Goal: Communication & Community: Share content

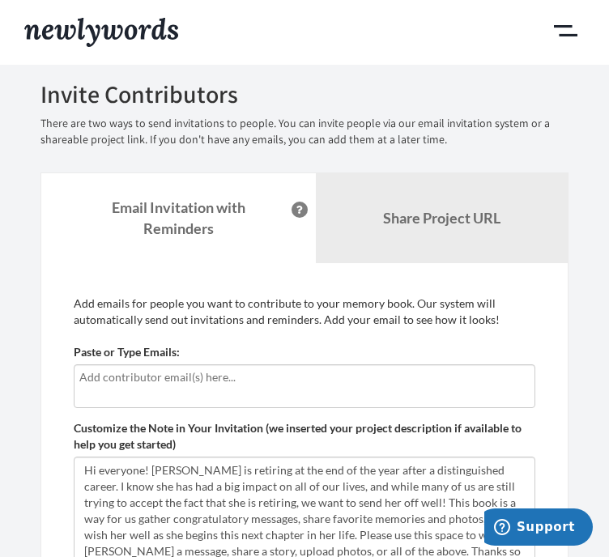
scroll to position [326, 0]
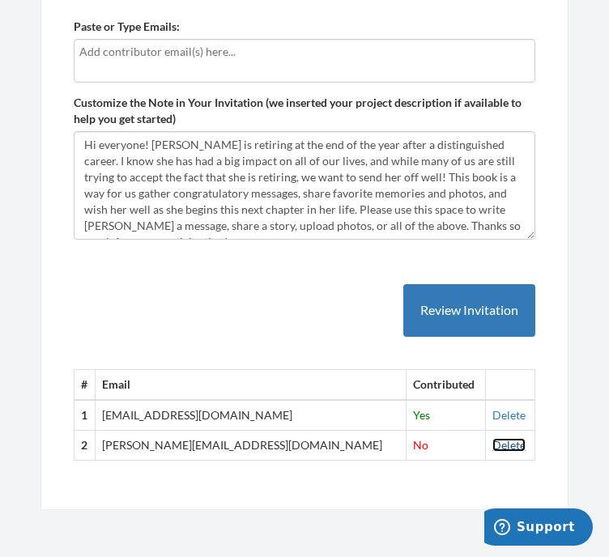
click at [500, 450] on link "Delete" at bounding box center [508, 445] width 33 height 14
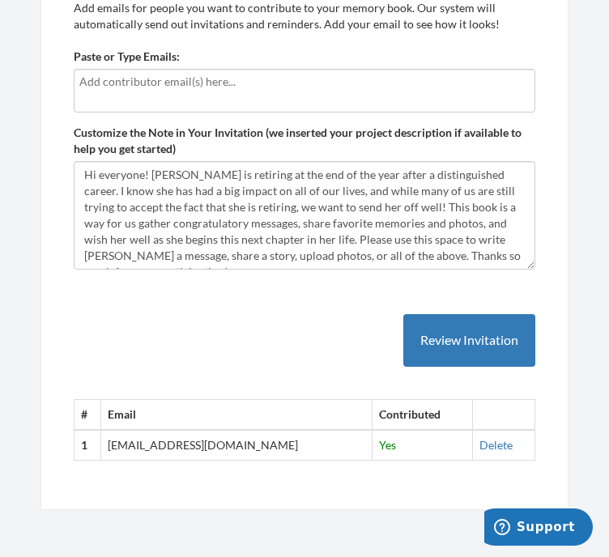
scroll to position [0, 0]
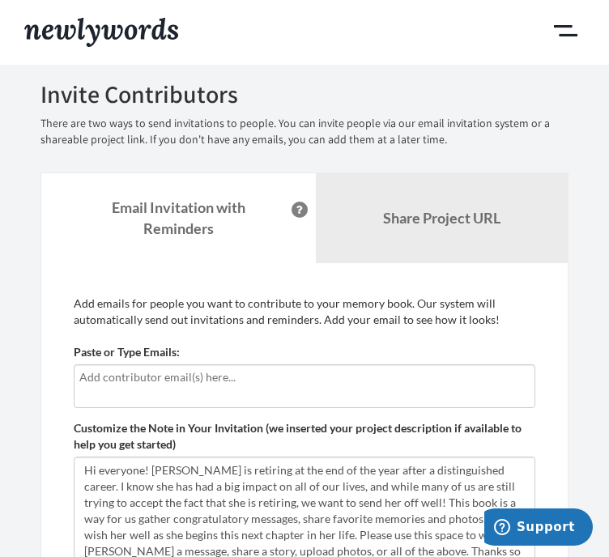
click at [170, 372] on input "text" at bounding box center [304, 377] width 450 height 18
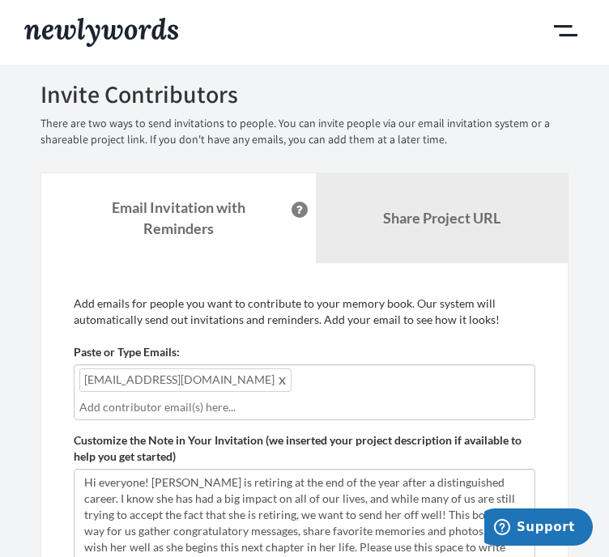
click at [359, 346] on div "Paste or Type Emails: [EMAIL_ADDRESS][DOMAIN_NAME] [EMAIL_ADDRESS][DOMAIN_NAME]" at bounding box center [305, 382] width 462 height 76
click at [203, 407] on input "text" at bounding box center [304, 407] width 450 height 18
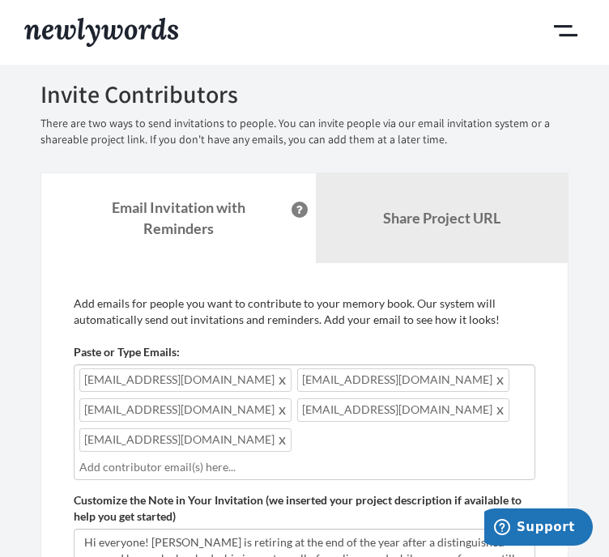
click at [277, 442] on div "[EMAIL_ADDRESS][DOMAIN_NAME] [EMAIL_ADDRESS][DOMAIN_NAME] [EMAIL_ADDRESS][DOMAI…" at bounding box center [305, 422] width 462 height 116
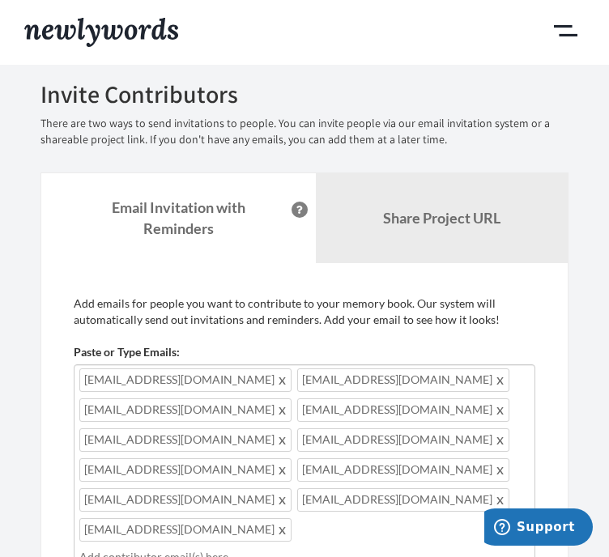
click at [495, 495] on span at bounding box center [501, 499] width 12 height 19
click at [193, 548] on input "text" at bounding box center [304, 557] width 450 height 18
click at [279, 550] on div "[EMAIL_ADDRESS][DOMAIN_NAME] [EMAIL_ADDRESS][DOMAIN_NAME] [EMAIL_ADDRESS][DOMAI…" at bounding box center [305, 497] width 462 height 266
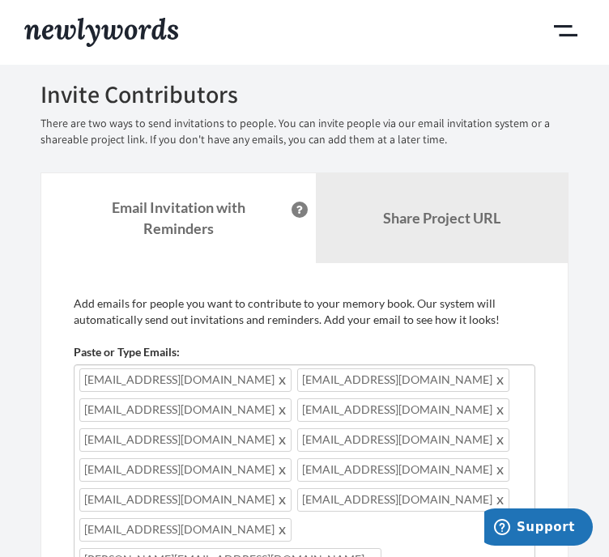
scroll to position [304, 0]
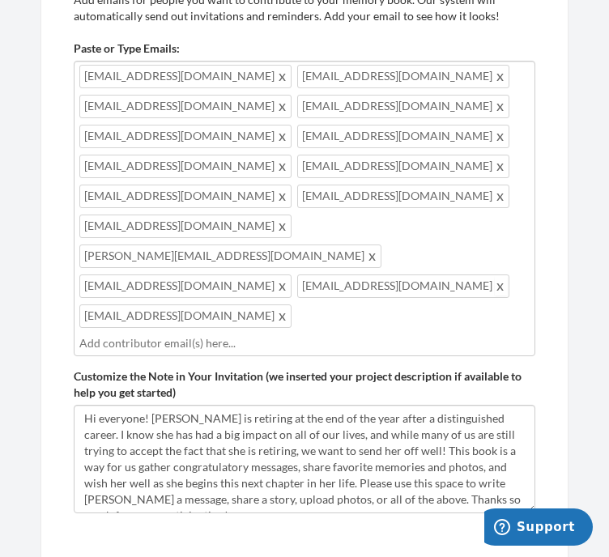
click at [495, 276] on span at bounding box center [501, 285] width 12 height 19
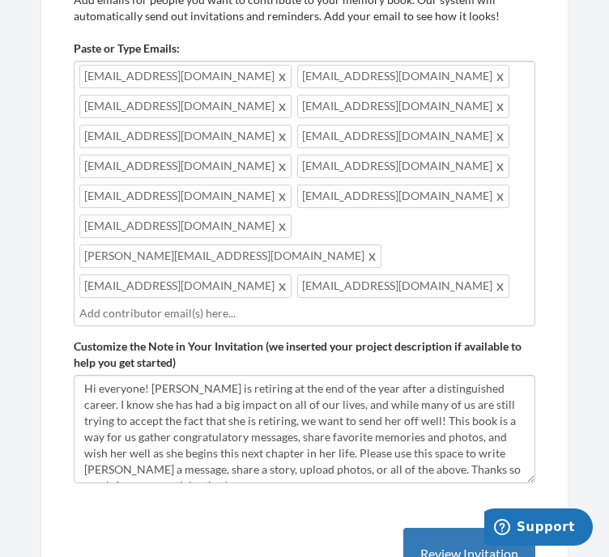
click at [495, 276] on span at bounding box center [501, 285] width 12 height 19
click at [367, 246] on span at bounding box center [373, 255] width 12 height 19
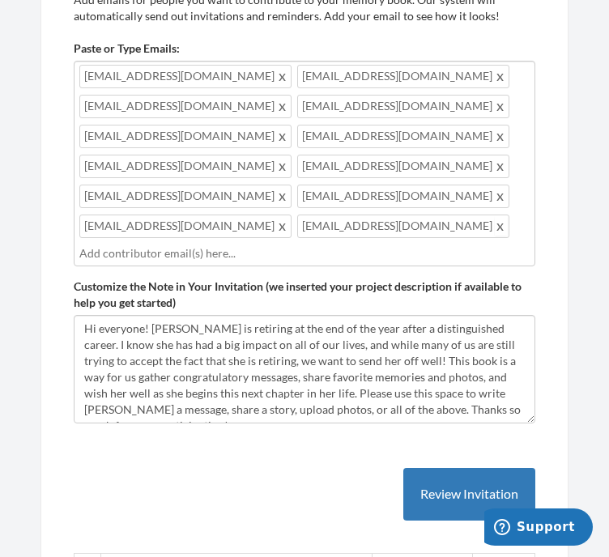
click at [495, 221] on span at bounding box center [501, 225] width 12 height 19
click at [495, 198] on span at bounding box center [501, 195] width 12 height 19
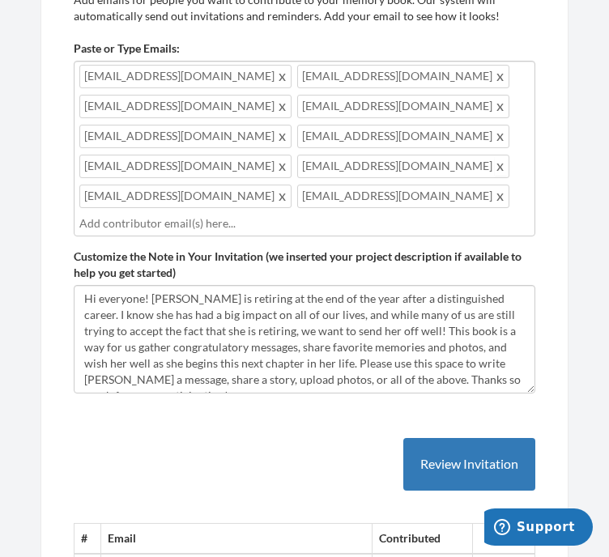
click at [495, 161] on span at bounding box center [501, 165] width 12 height 19
click at [289, 156] on span at bounding box center [283, 165] width 12 height 19
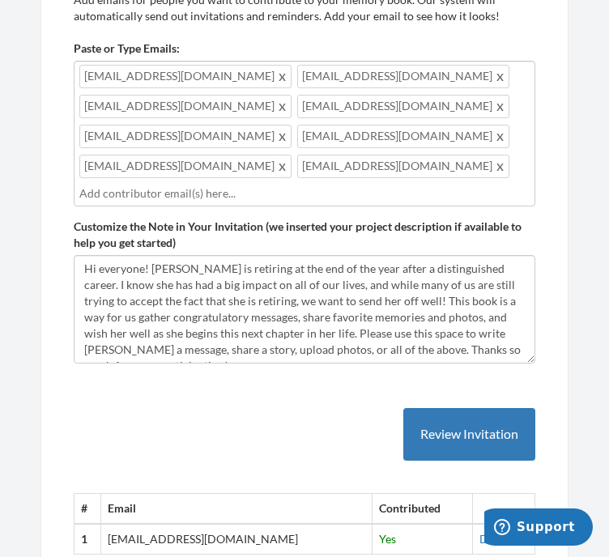
click at [289, 156] on span at bounding box center [283, 165] width 12 height 19
click at [277, 164] on span at bounding box center [283, 165] width 12 height 19
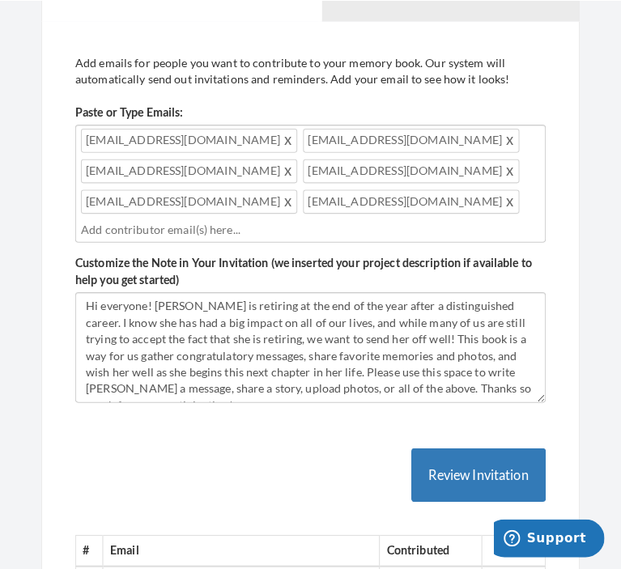
scroll to position [277, 0]
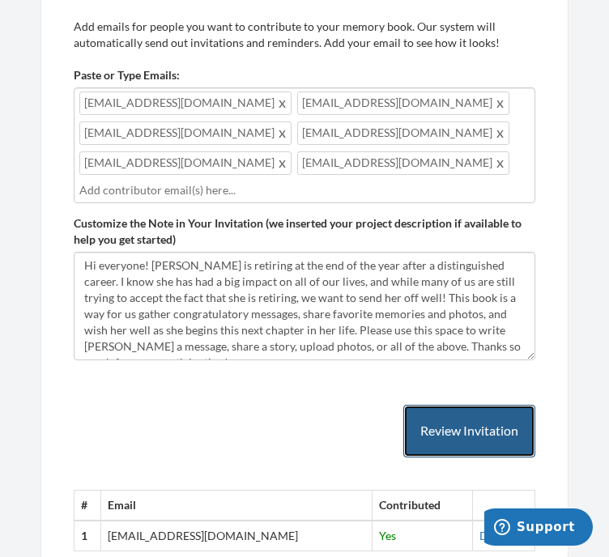
click at [487, 411] on button "Review Invitation" at bounding box center [469, 431] width 132 height 53
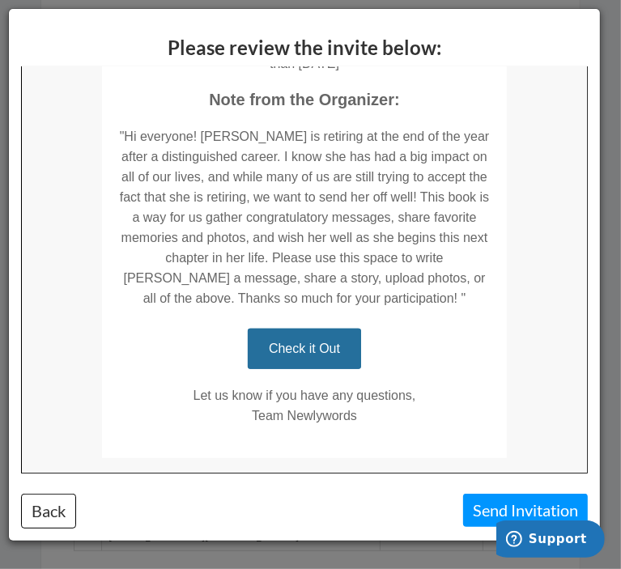
scroll to position [407, 0]
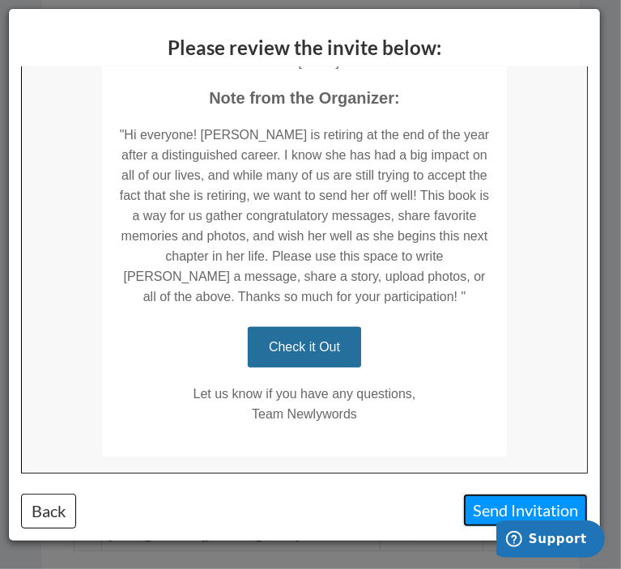
click at [502, 504] on button "Send Invitation" at bounding box center [525, 510] width 125 height 33
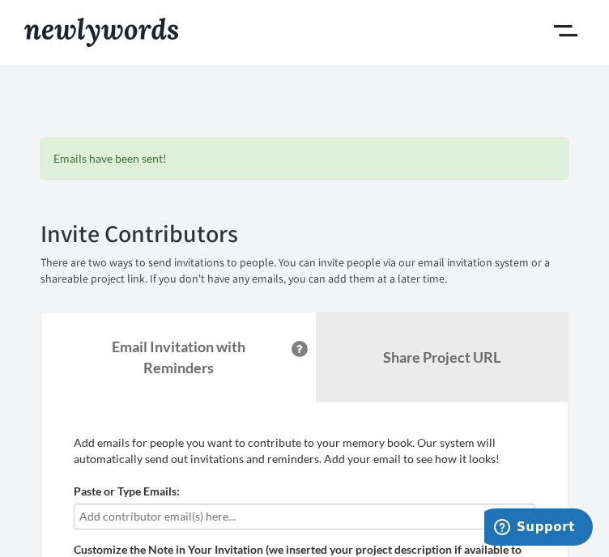
scroll to position [0, 0]
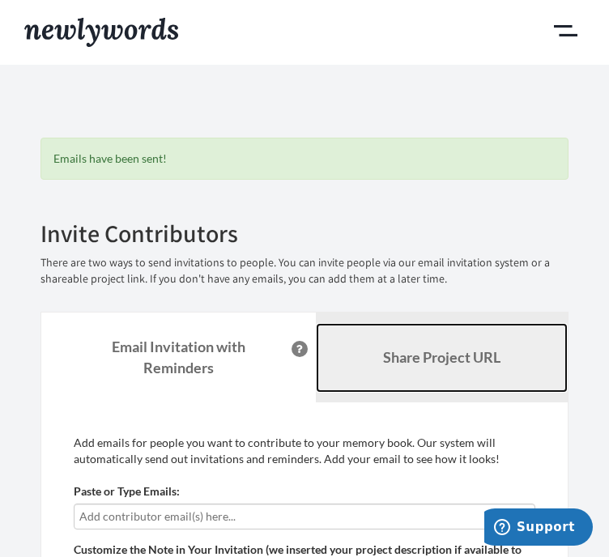
click at [444, 354] on b "Share Project URL" at bounding box center [441, 357] width 117 height 18
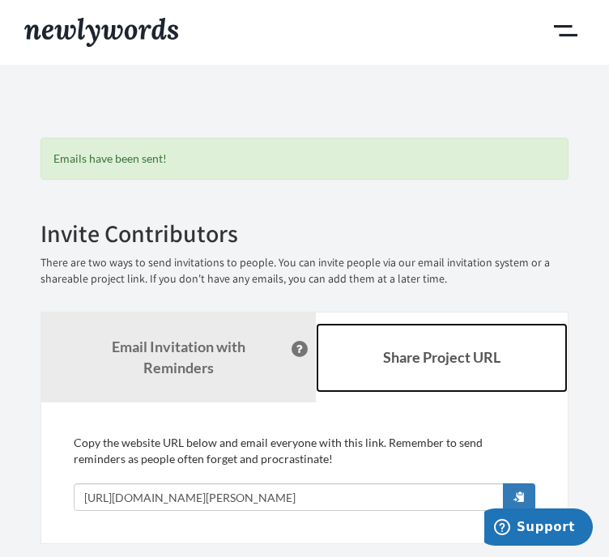
scroll to position [36, 0]
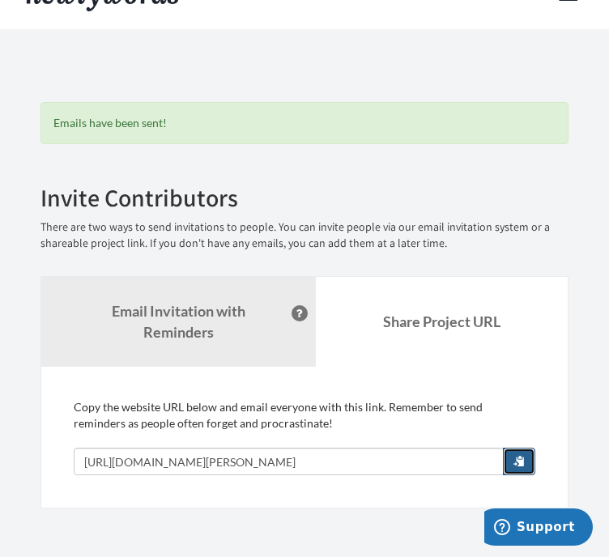
click at [525, 464] on span "button" at bounding box center [518, 460] width 11 height 11
click at [552, 476] on div "Add emails for people you want to contribute to your memory book. Our system wi…" at bounding box center [304, 438] width 528 height 142
click at [525, 465] on span "button" at bounding box center [518, 460] width 11 height 11
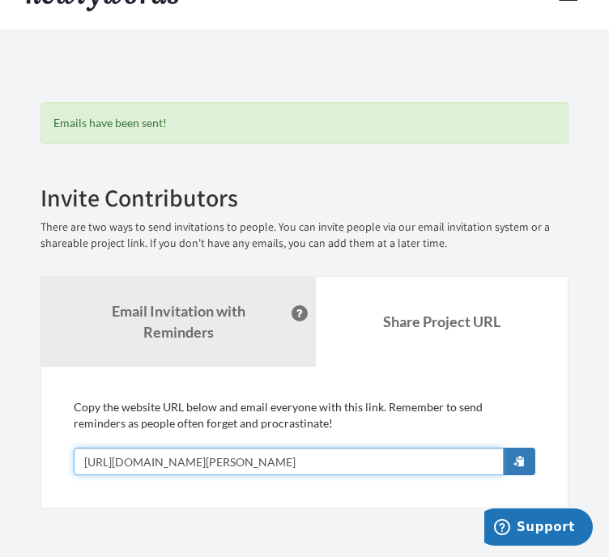
scroll to position [0, 0]
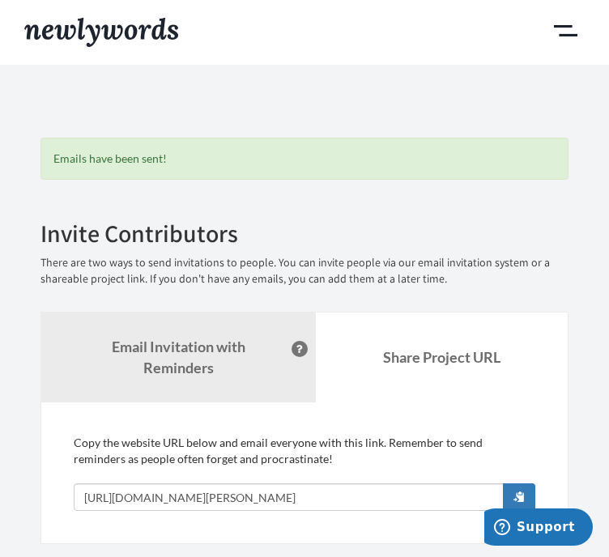
click at [405, 271] on p "There are two ways to send invitations to people. You can invite people via our…" at bounding box center [304, 271] width 528 height 32
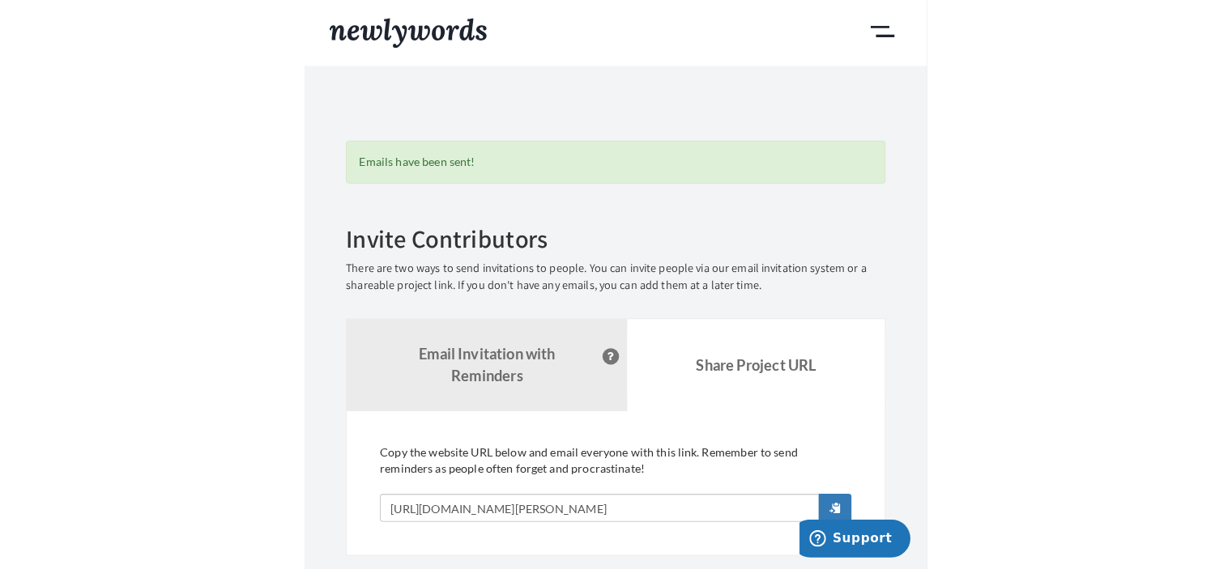
scroll to position [36, 0]
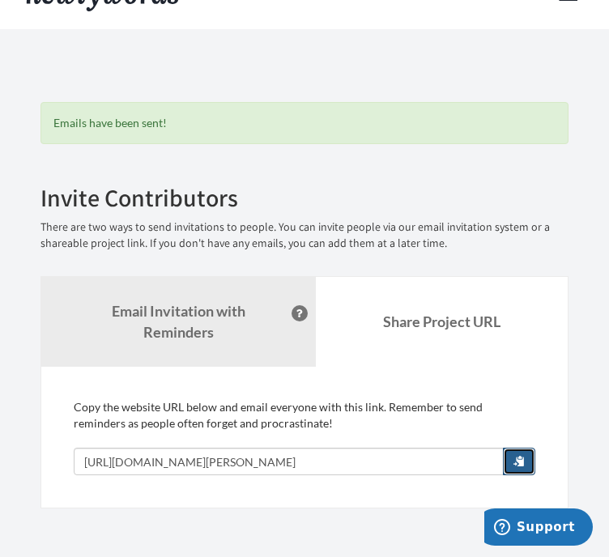
click at [522, 458] on button "button" at bounding box center [519, 462] width 32 height 28
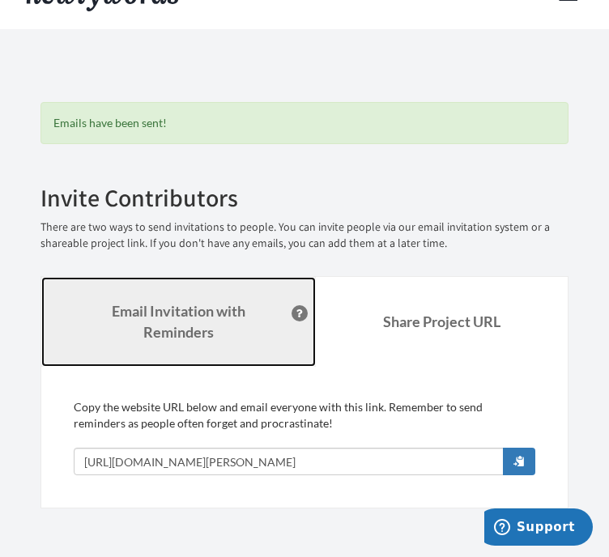
click at [198, 316] on strong "Email Invitation with Reminders" at bounding box center [179, 321] width 134 height 39
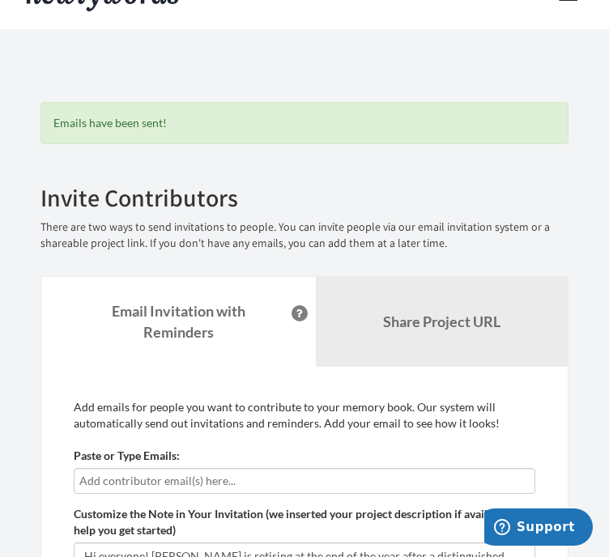
click at [154, 479] on input "text" at bounding box center [304, 481] width 450 height 18
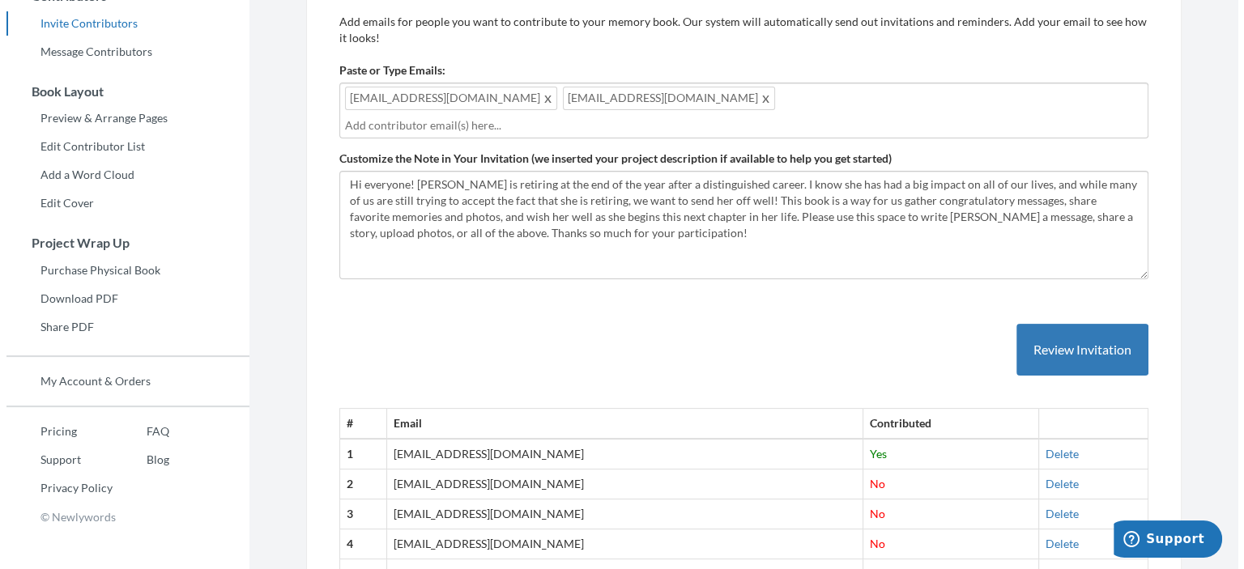
scroll to position [236, 0]
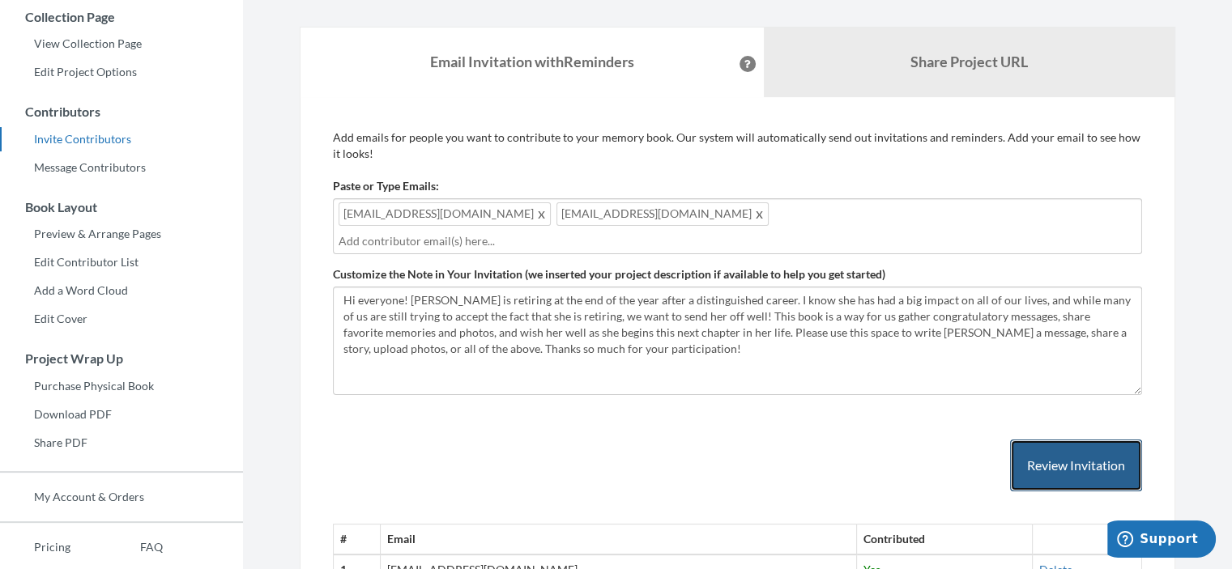
click at [608, 440] on button "Review Invitation" at bounding box center [1076, 466] width 132 height 53
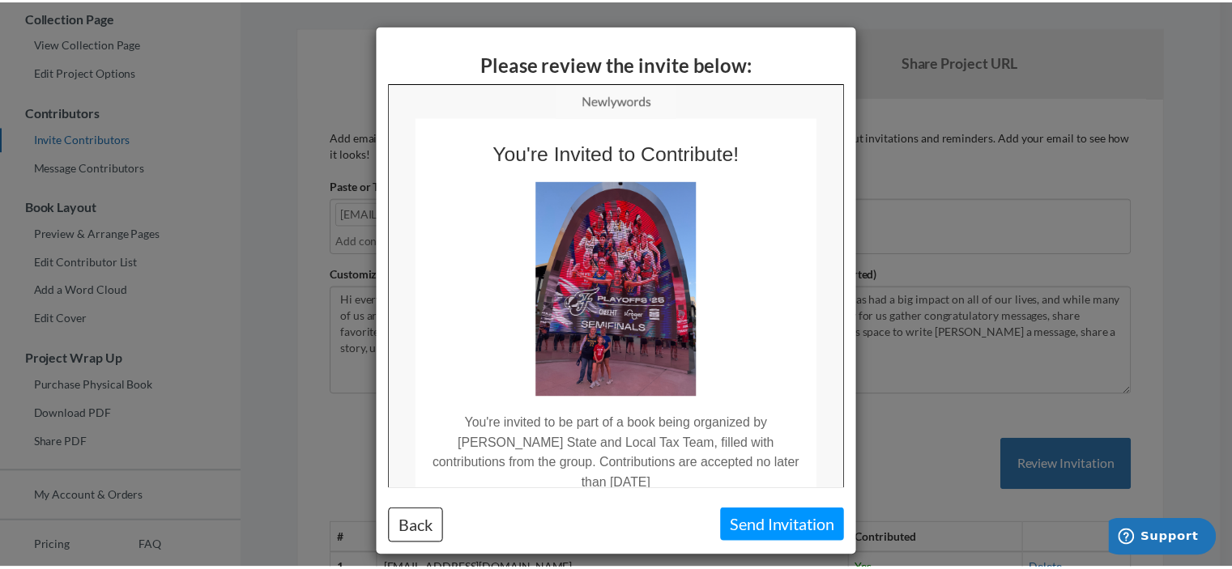
scroll to position [0, 0]
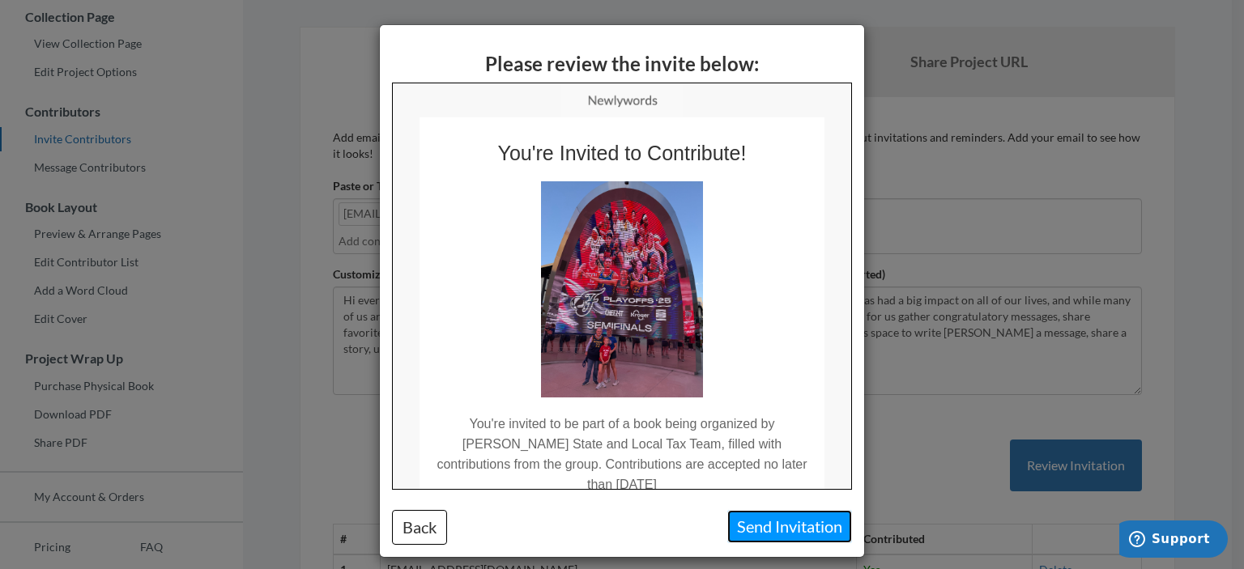
click at [608, 526] on button "Send Invitation" at bounding box center [789, 526] width 125 height 33
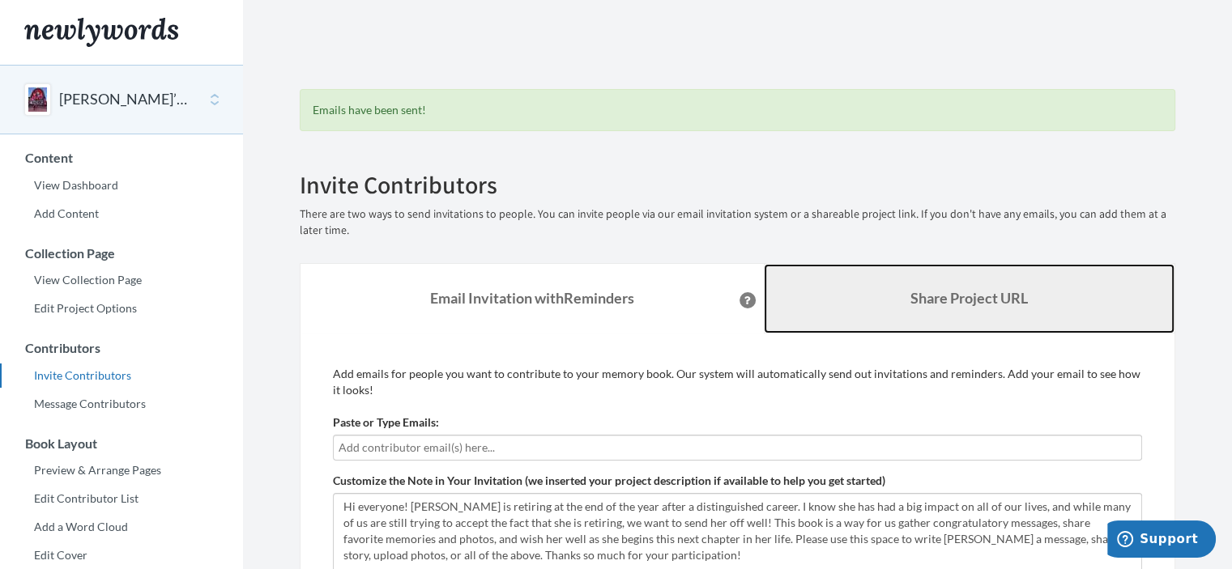
click at [608, 319] on link "Share Project URL" at bounding box center [969, 299] width 411 height 70
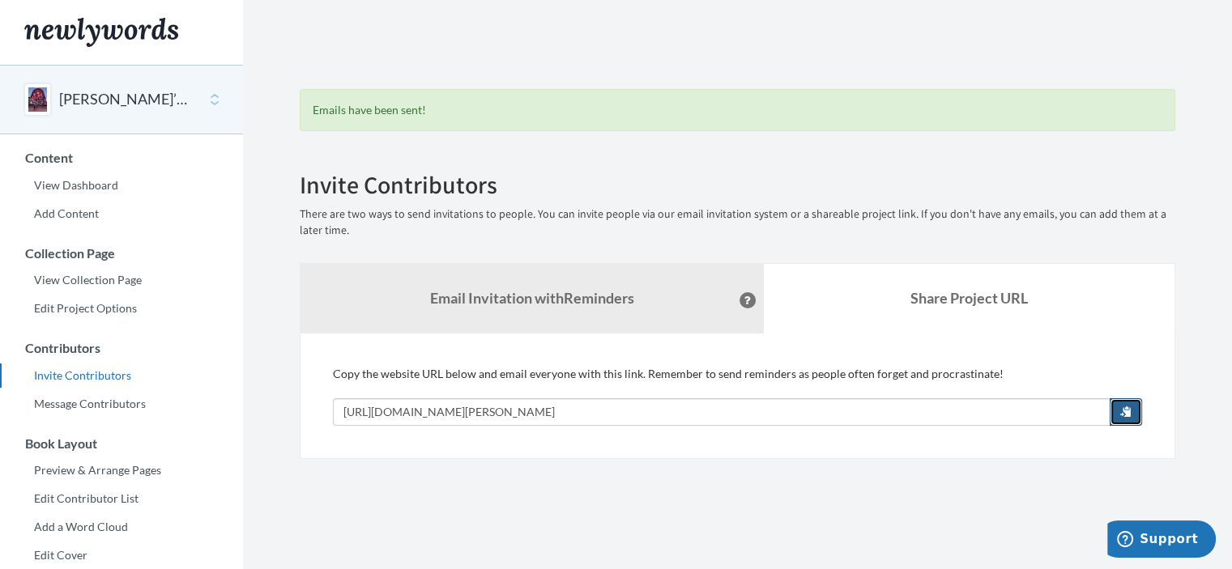
click at [608, 414] on button "button" at bounding box center [1125, 412] width 32 height 28
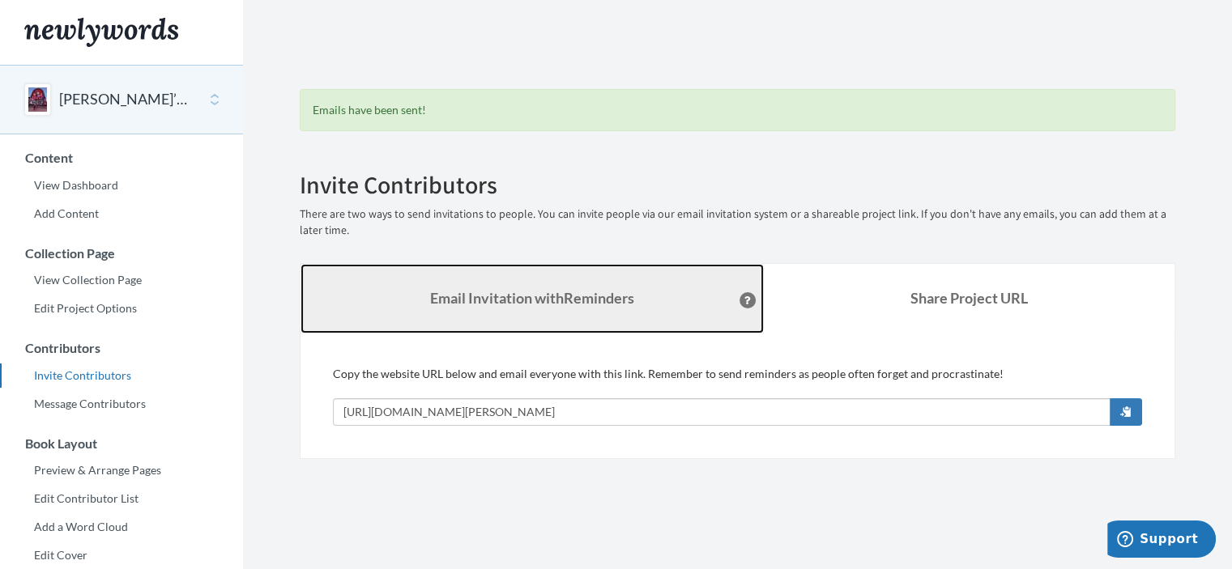
click at [542, 306] on strong "Email Invitation with Reminders" at bounding box center [532, 298] width 204 height 18
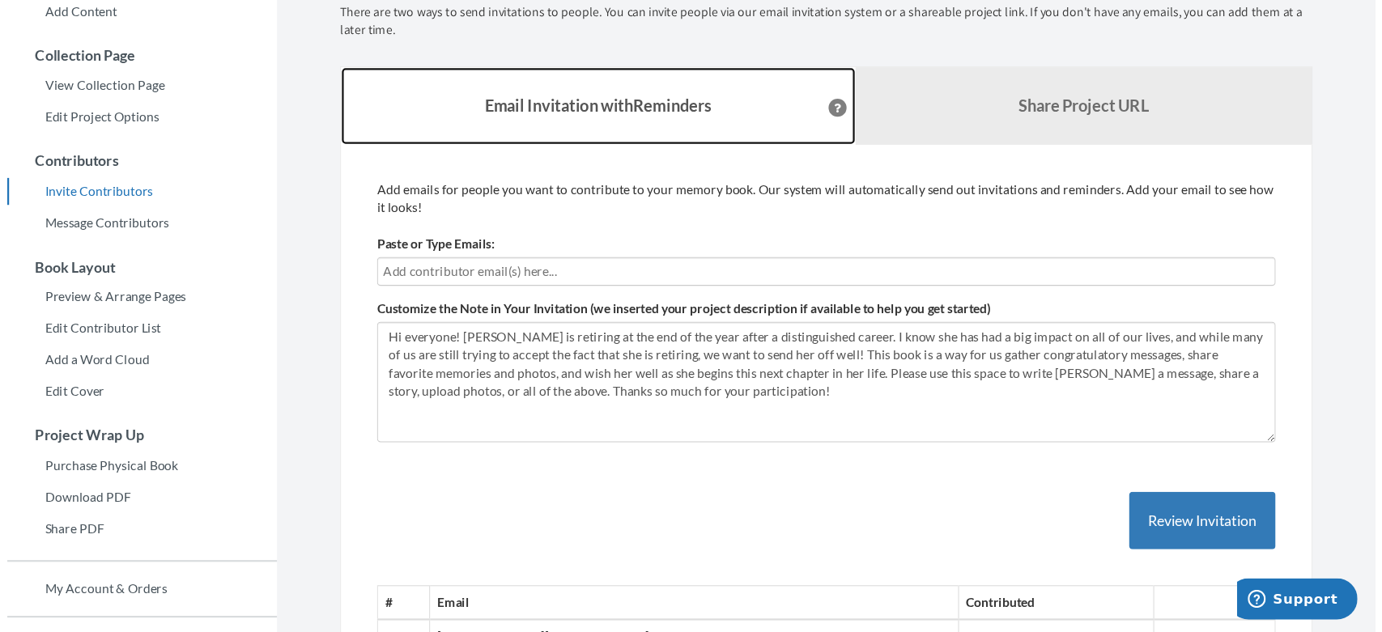
scroll to position [203, 0]
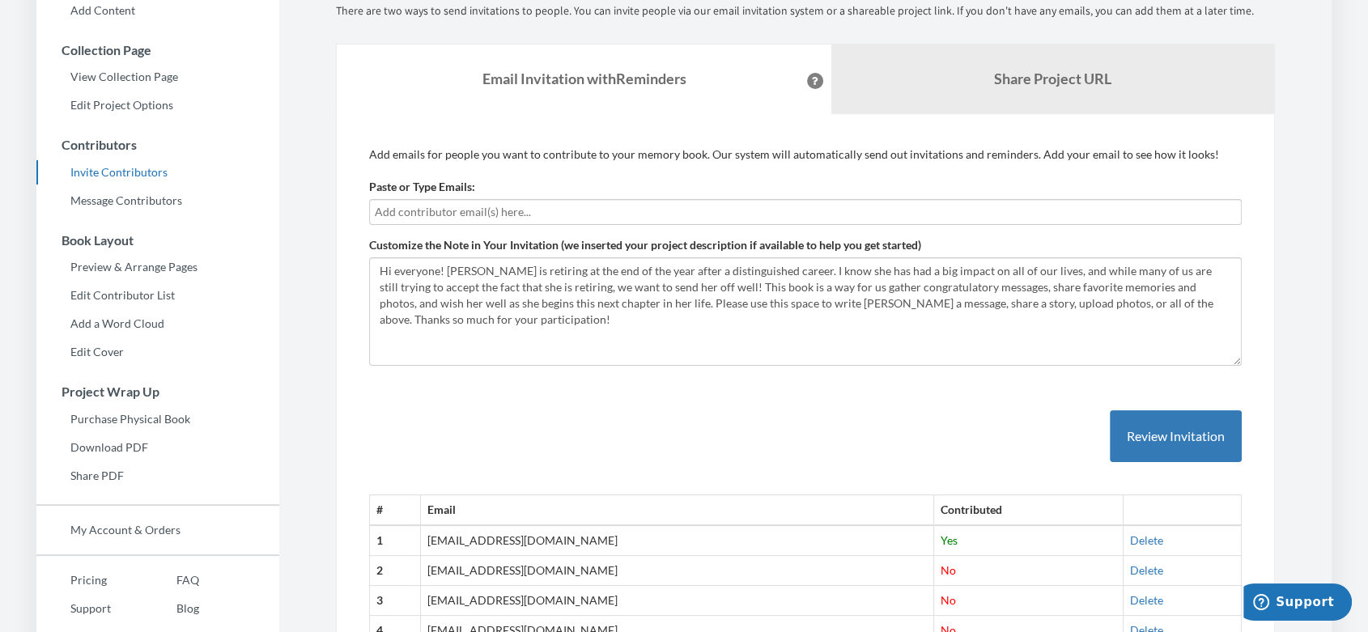
click at [531, 214] on input "text" at bounding box center [806, 212] width 862 height 18
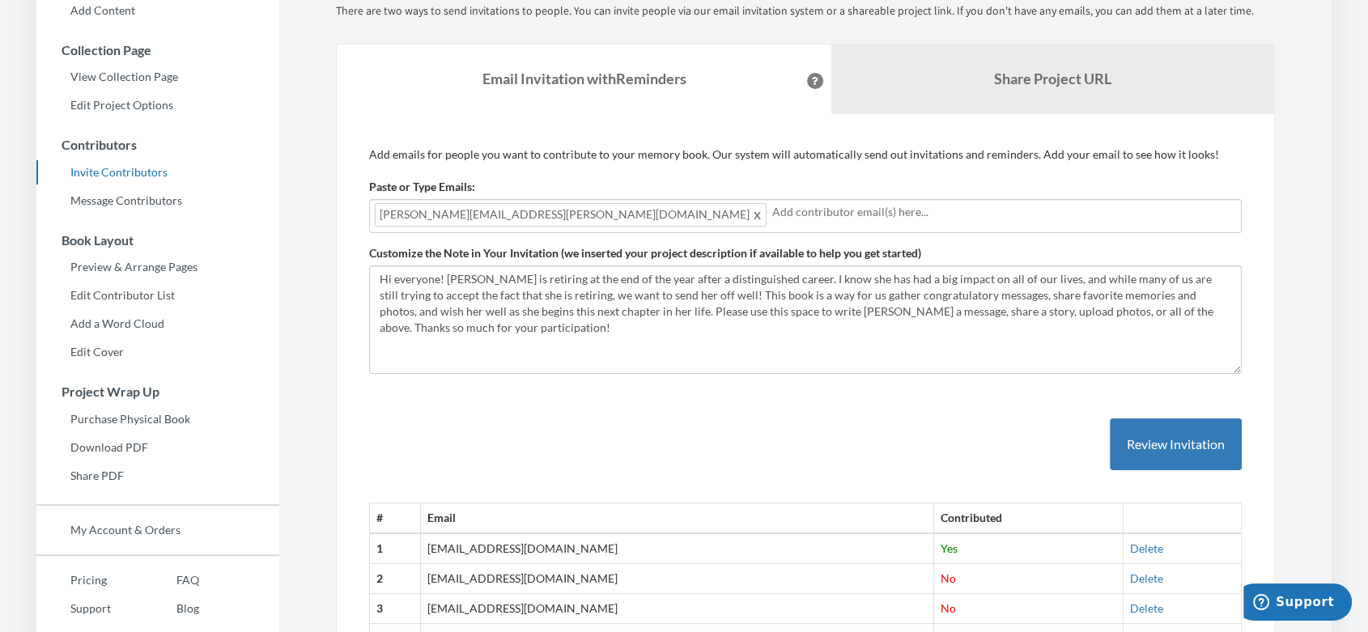
click at [596, 147] on p "Add emails for people you want to contribute to your memory book. Our system wi…" at bounding box center [805, 155] width 873 height 16
click at [608, 432] on button "Review Invitation" at bounding box center [1176, 445] width 132 height 53
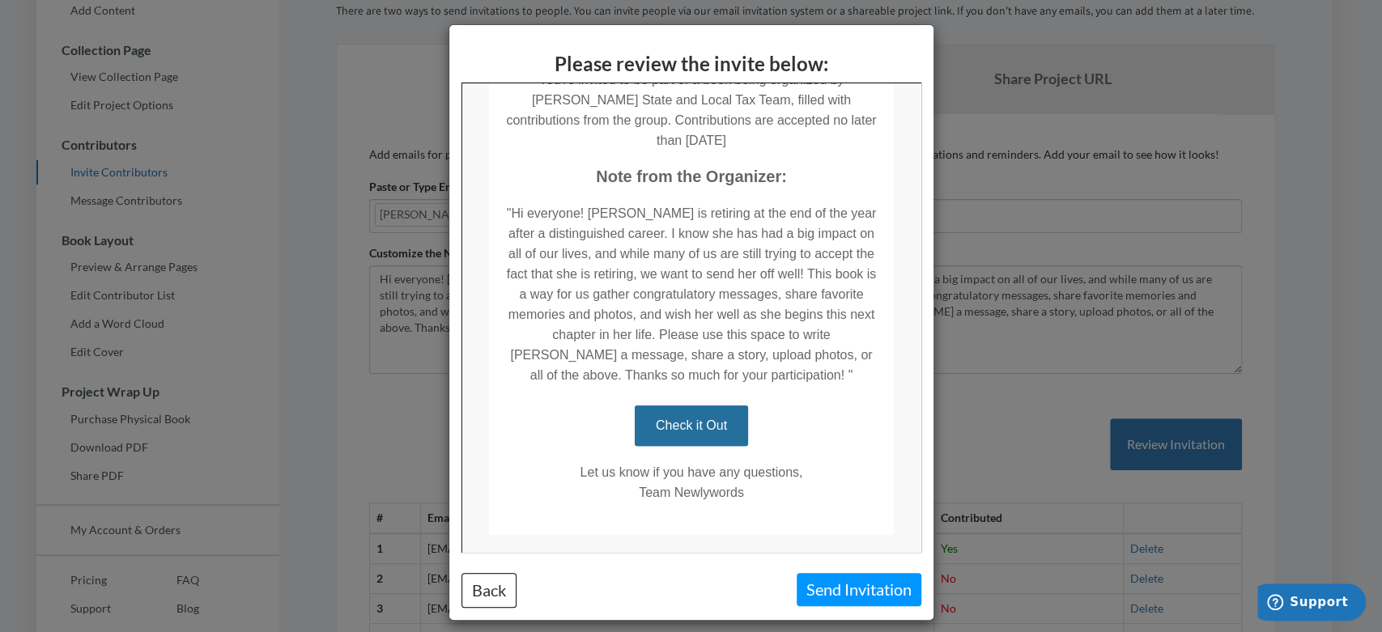
scroll to position [383, 0]
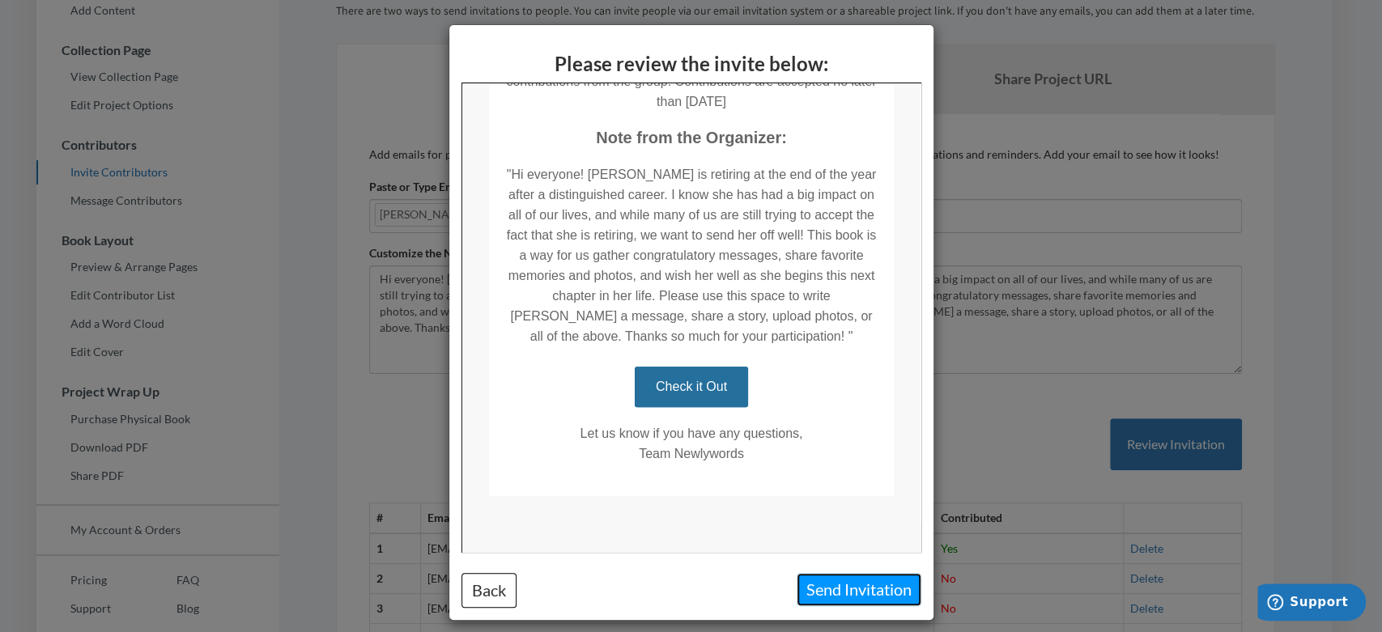
click at [608, 556] on button "Send Invitation" at bounding box center [859, 589] width 125 height 33
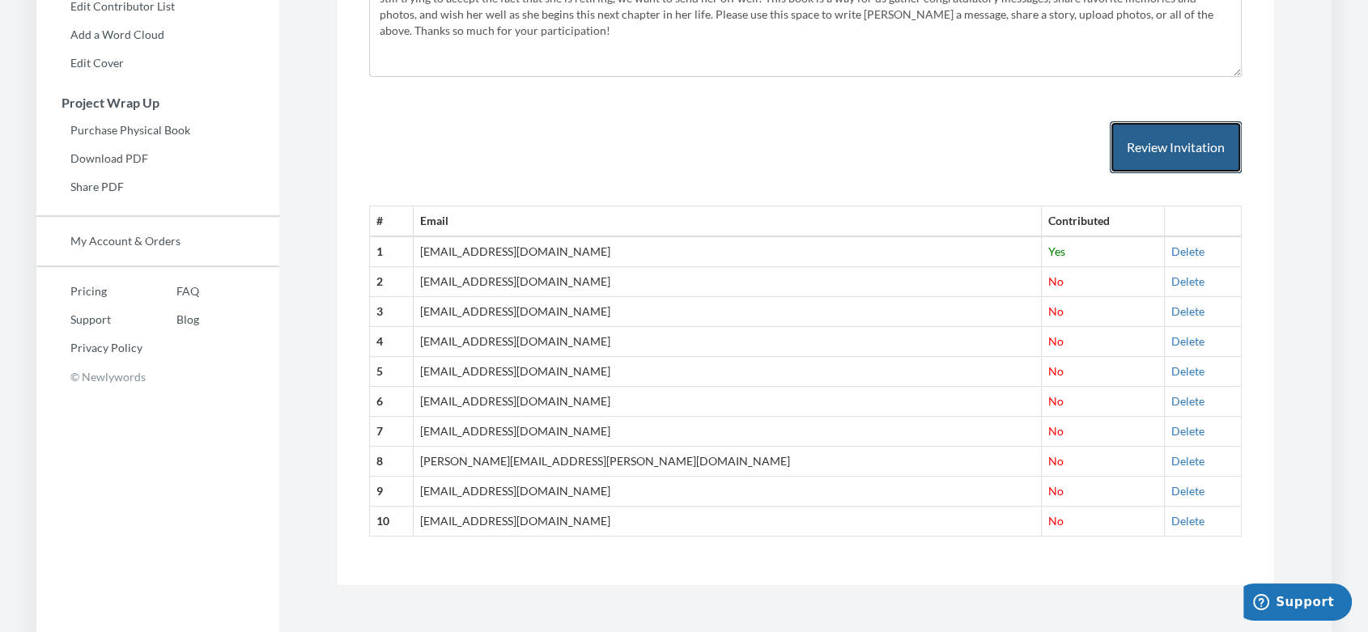
scroll to position [0, 0]
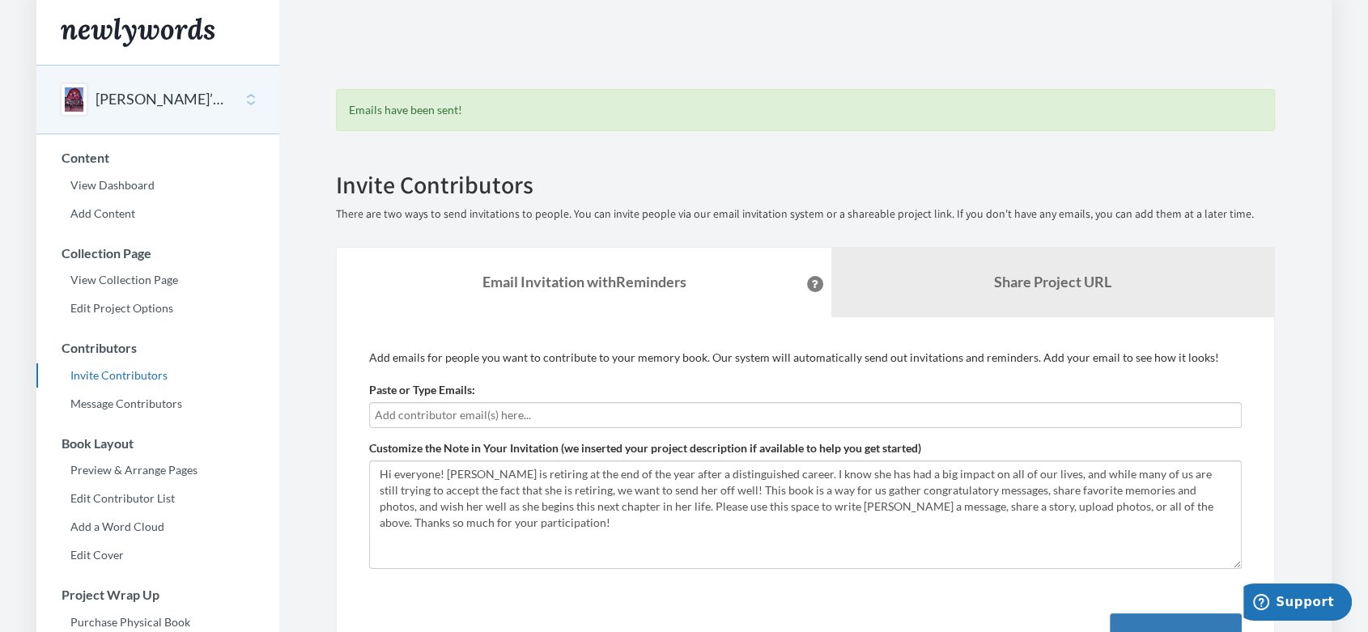
click at [526, 420] on input "text" at bounding box center [806, 416] width 862 height 18
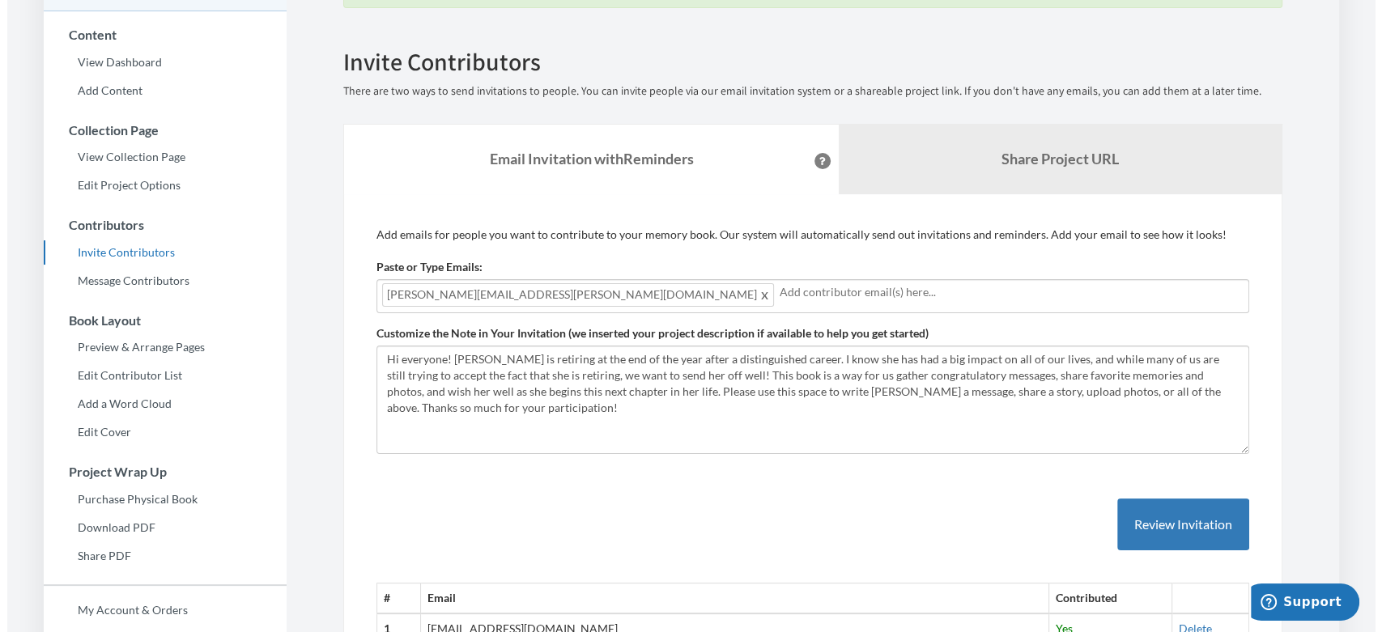
scroll to position [213, 0]
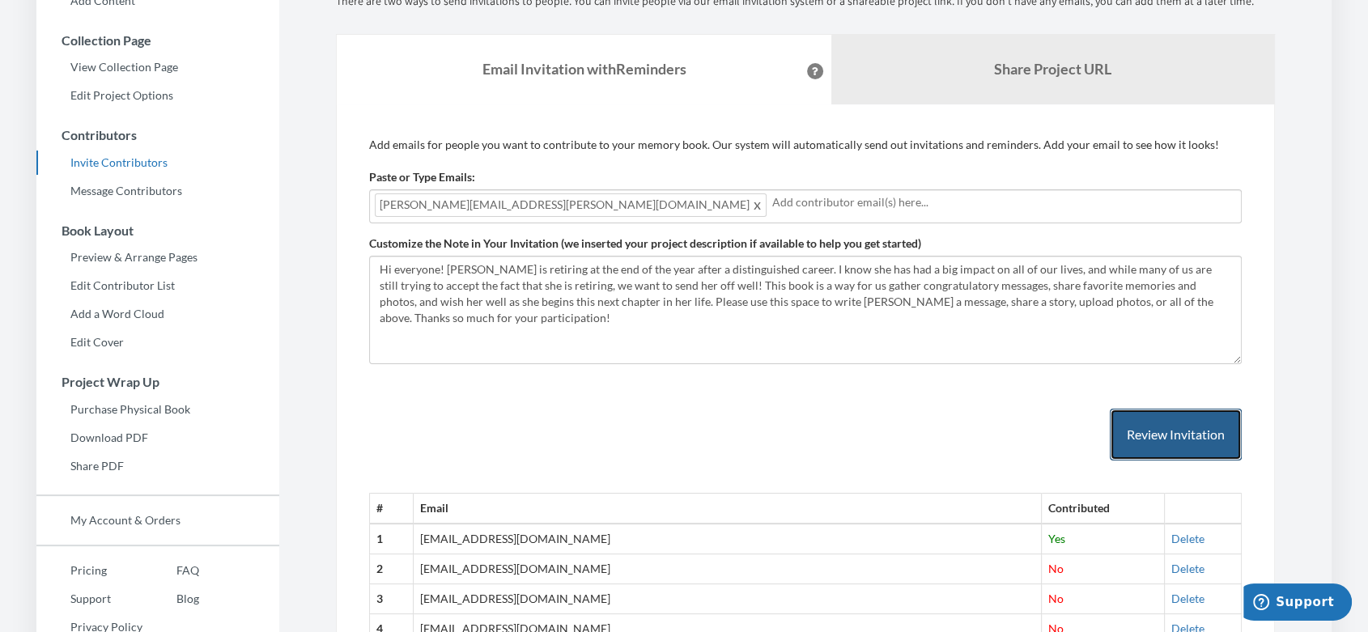
click at [608, 429] on button "Review Invitation" at bounding box center [1176, 435] width 132 height 53
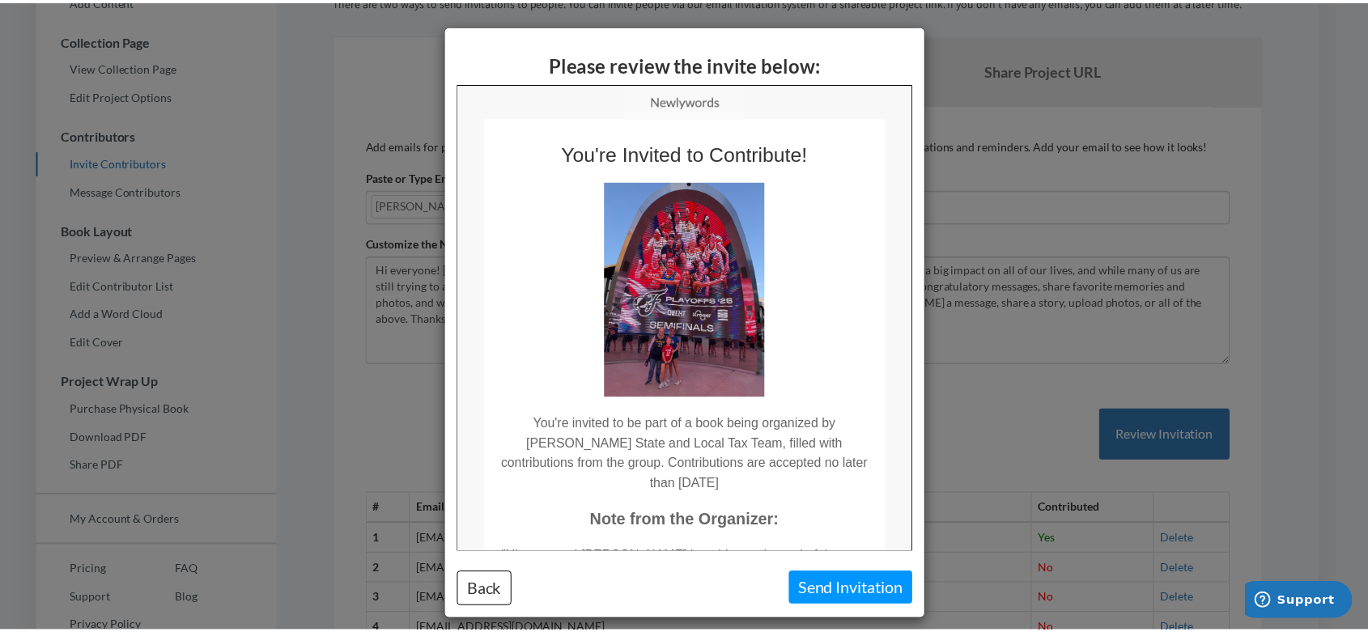
scroll to position [0, 0]
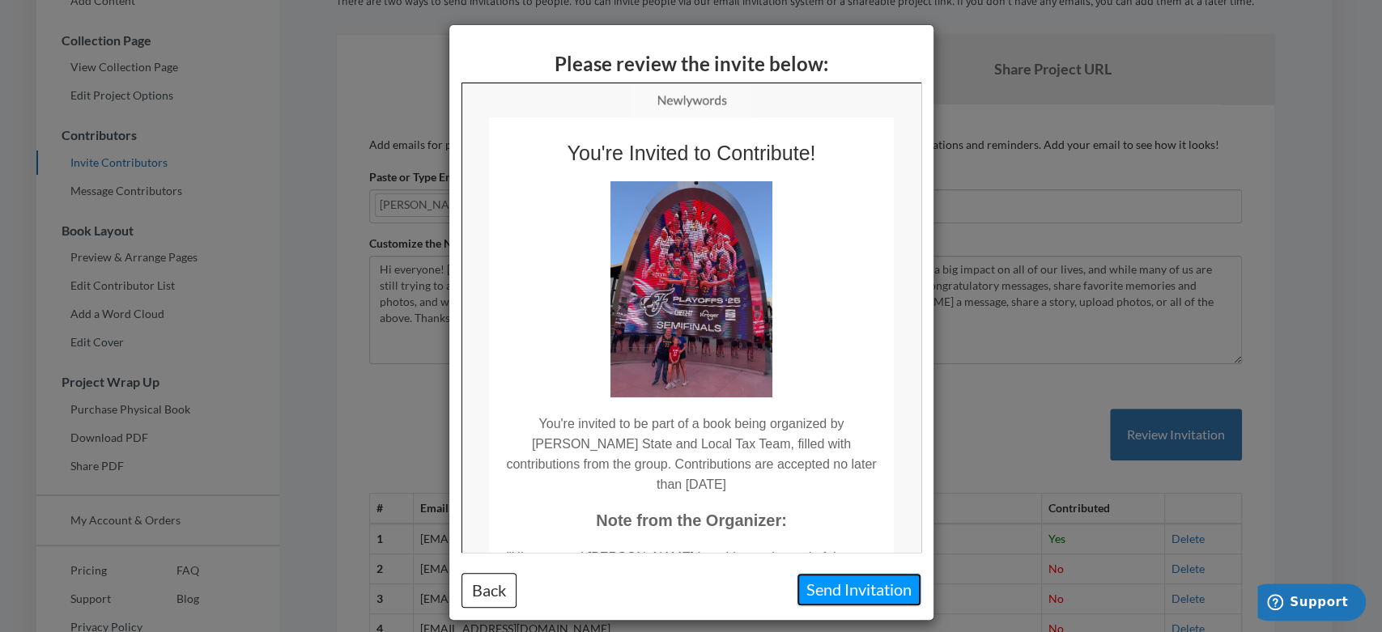
click at [608, 556] on button "Send Invitation" at bounding box center [859, 589] width 125 height 33
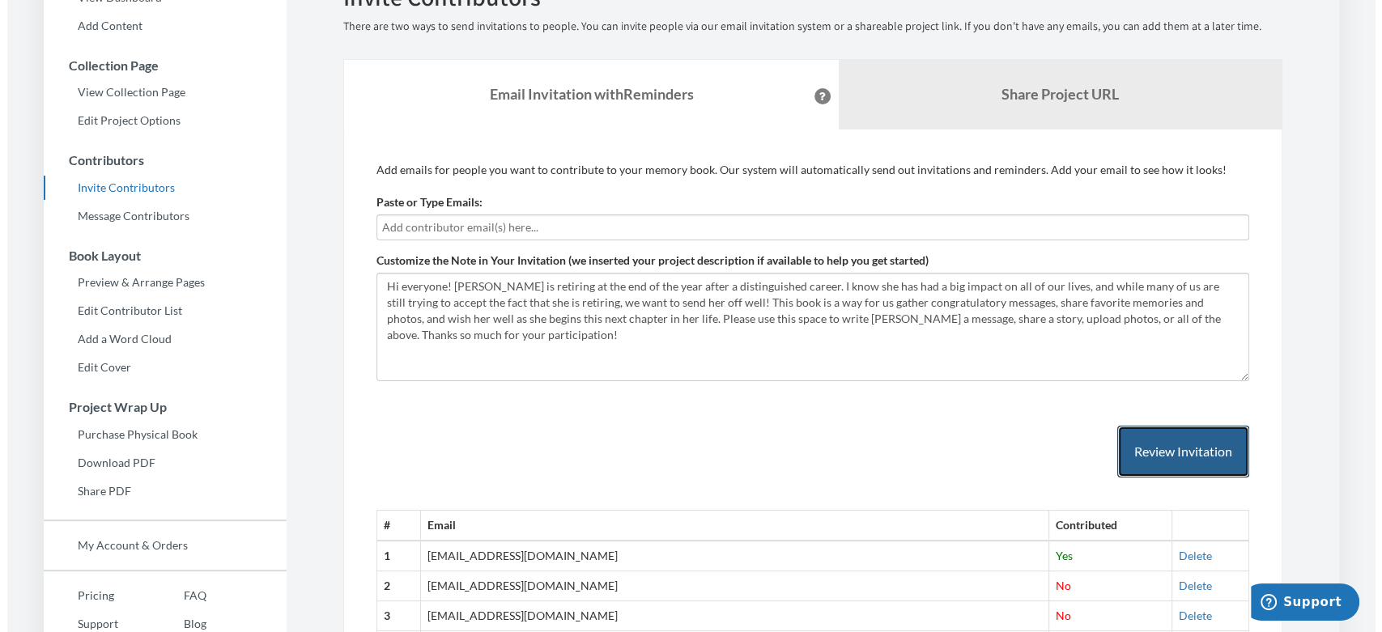
scroll to position [186, 0]
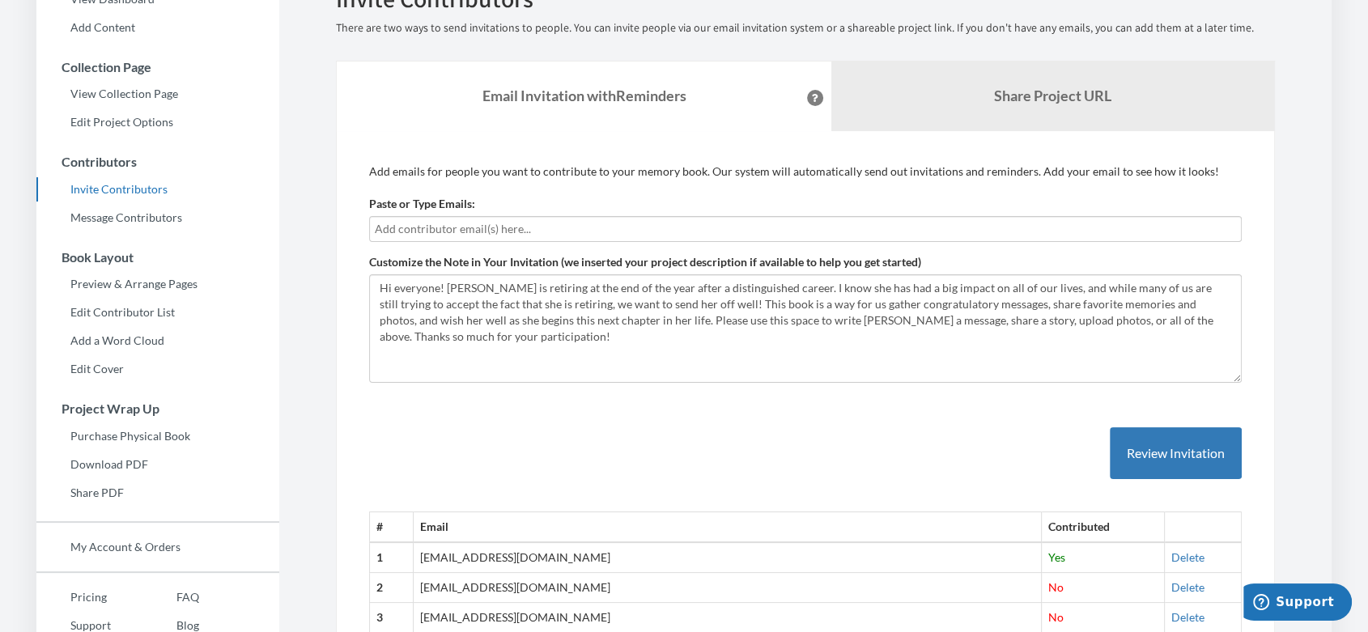
click at [608, 227] on input "text" at bounding box center [806, 229] width 862 height 18
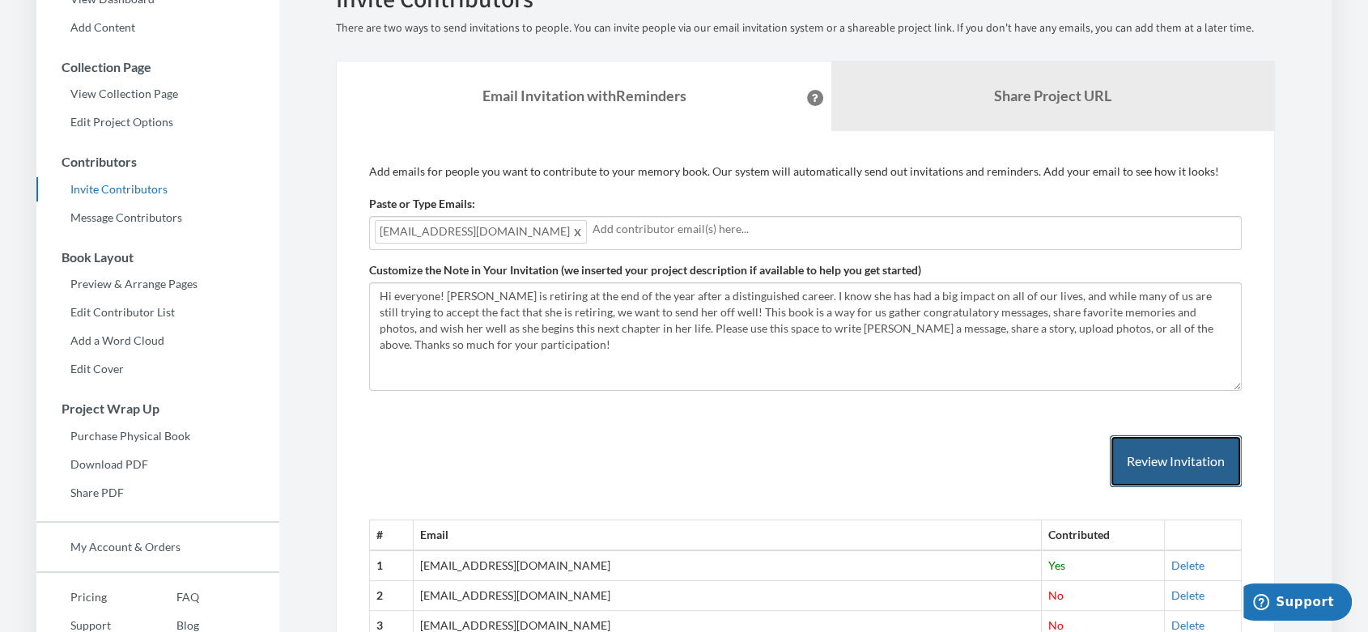
click at [608, 456] on button "Review Invitation" at bounding box center [1176, 462] width 132 height 53
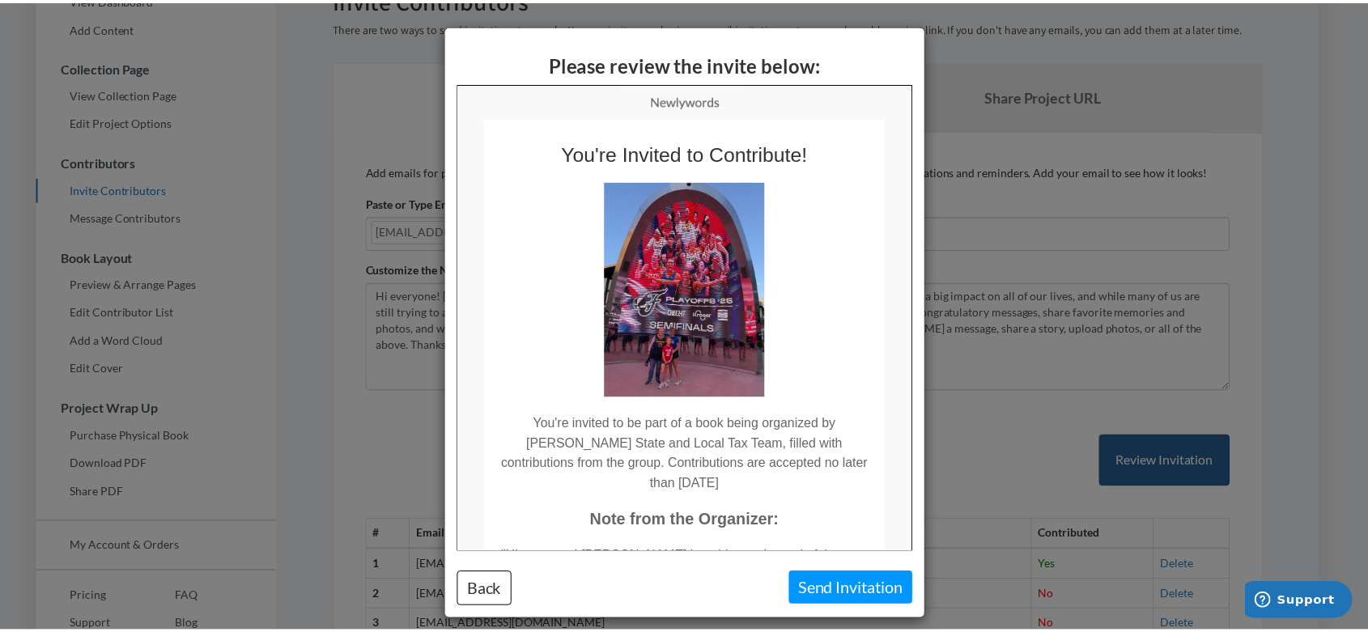
scroll to position [0, 0]
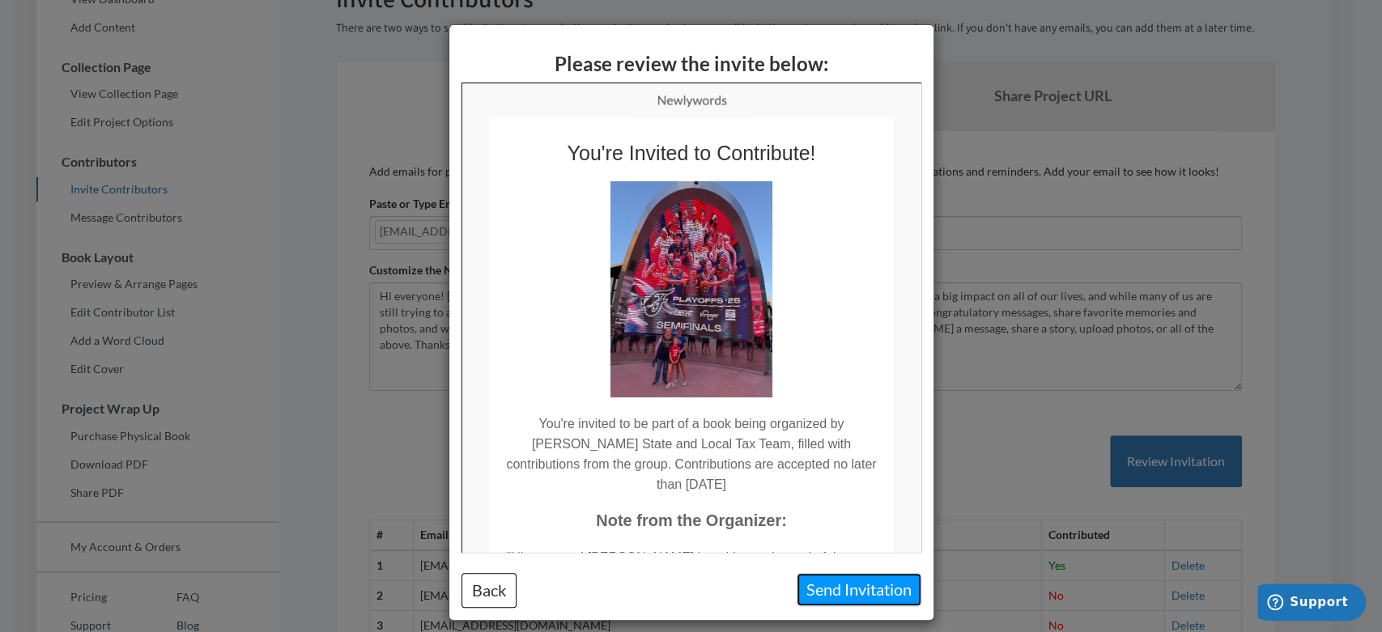
click at [608, 556] on button "Send Invitation" at bounding box center [859, 589] width 125 height 33
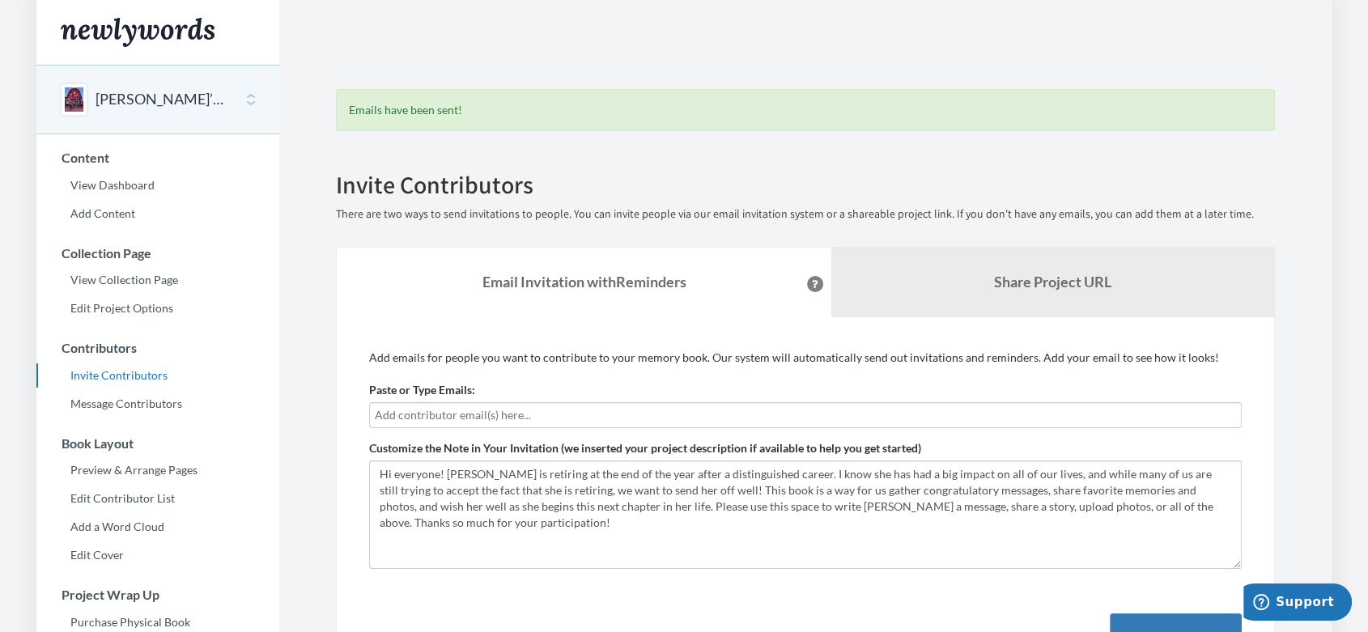
click at [607, 419] on input "text" at bounding box center [806, 416] width 862 height 18
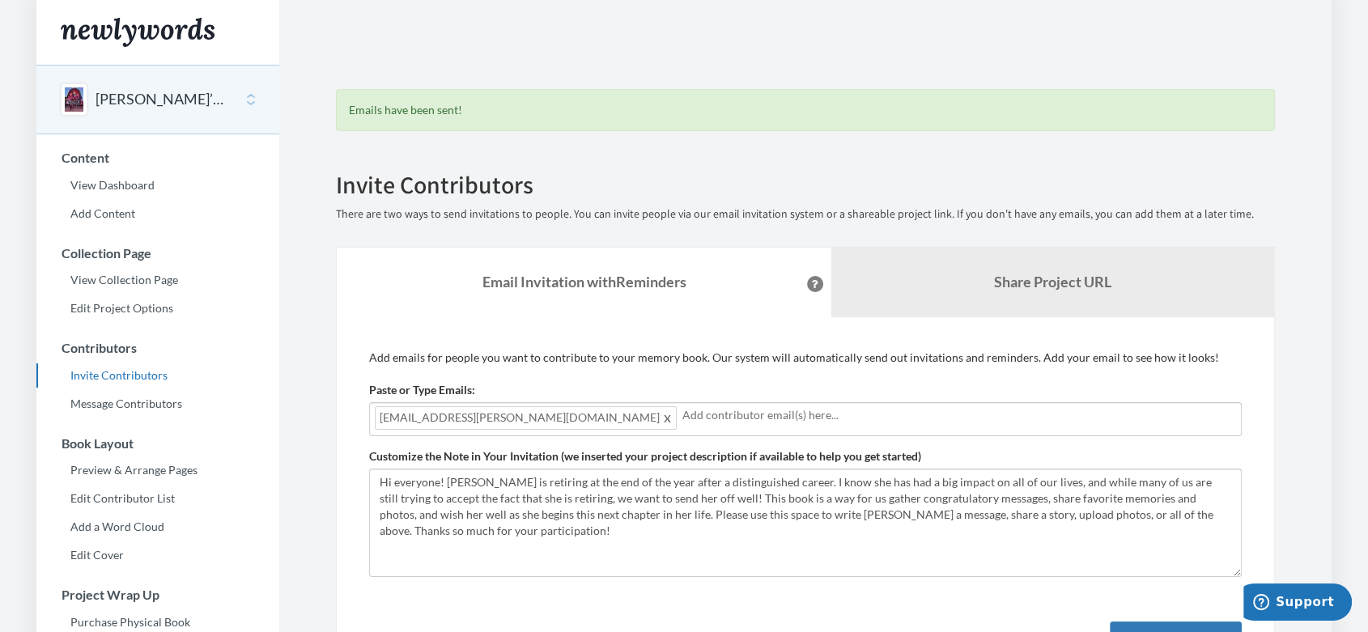
click at [608, 417] on input "text" at bounding box center [960, 416] width 554 height 18
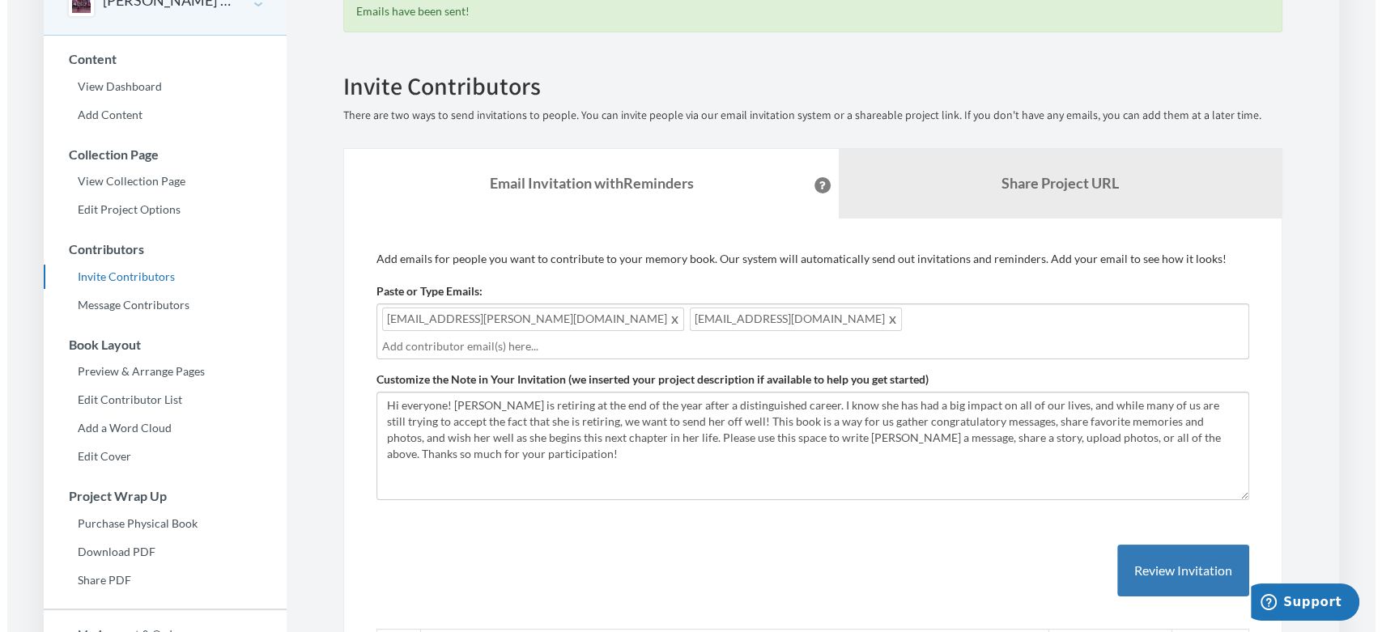
scroll to position [115, 0]
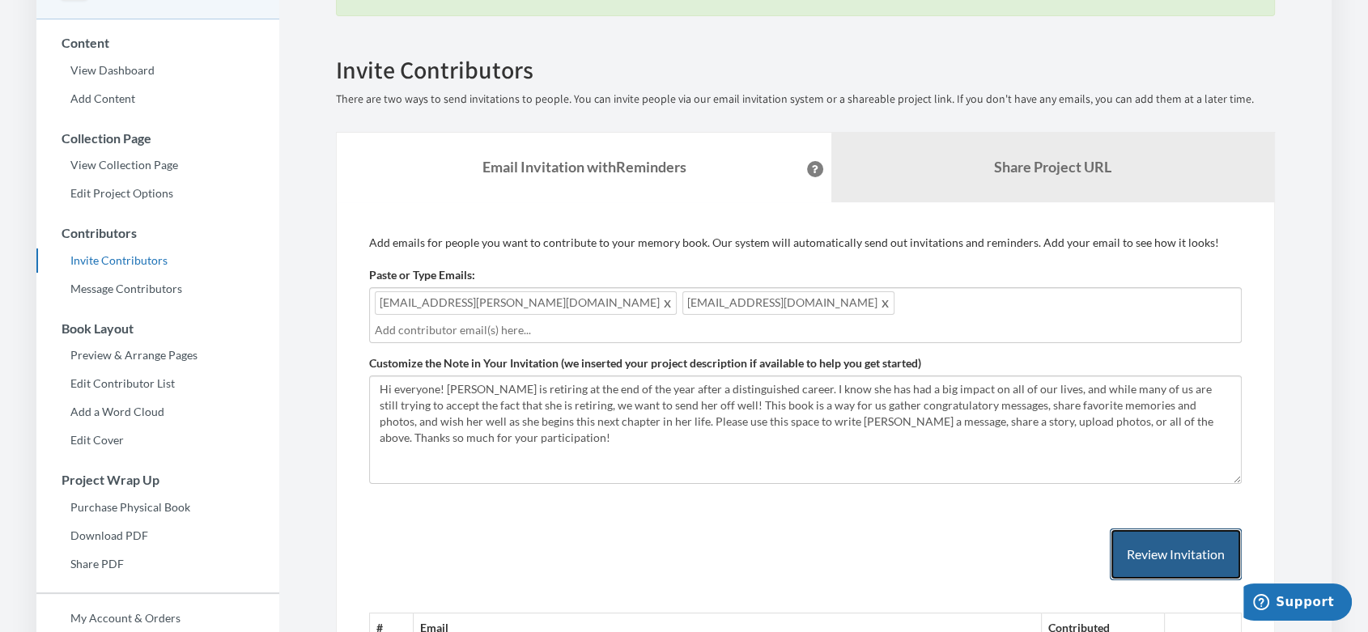
click at [608, 537] on button "Review Invitation" at bounding box center [1176, 555] width 132 height 53
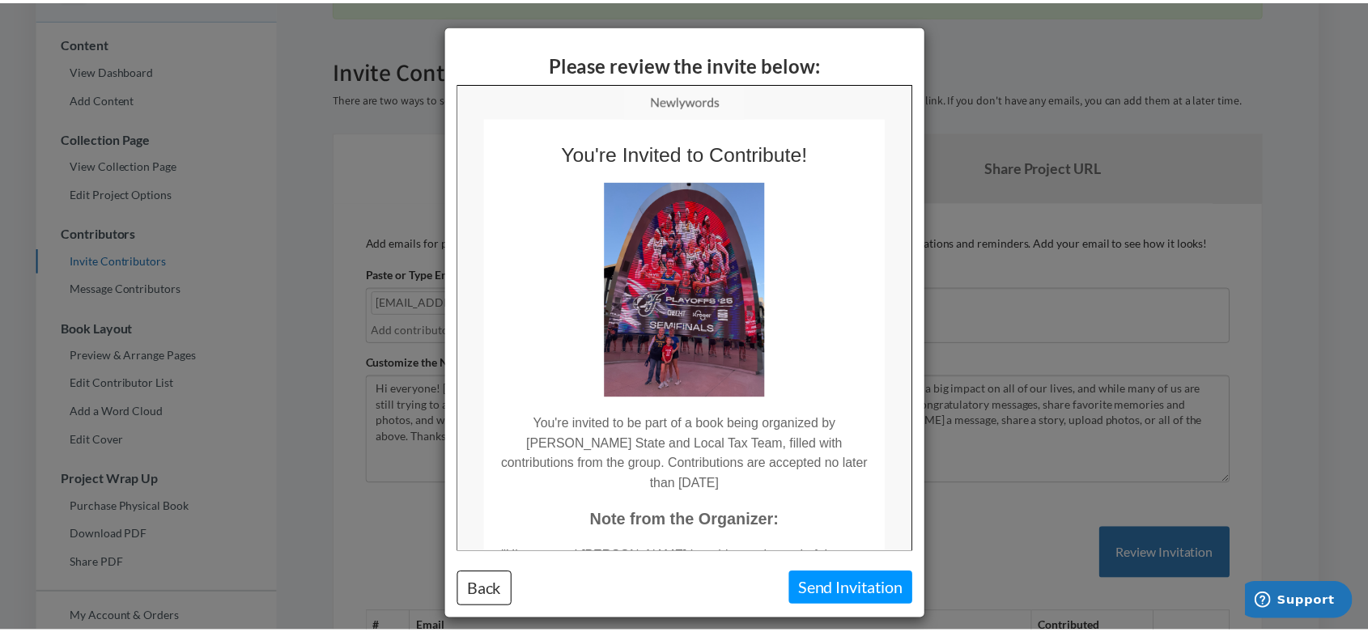
scroll to position [0, 0]
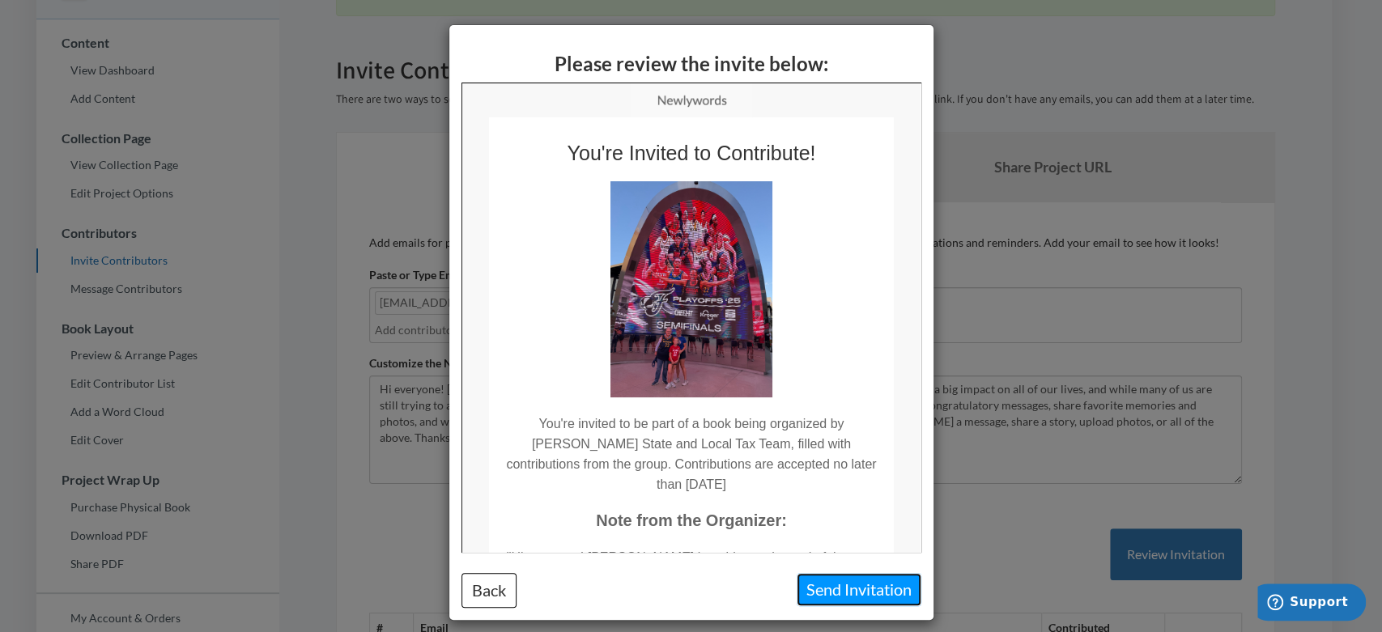
click at [608, 556] on button "Send Invitation" at bounding box center [859, 589] width 125 height 33
